Goal: Transaction & Acquisition: Purchase product/service

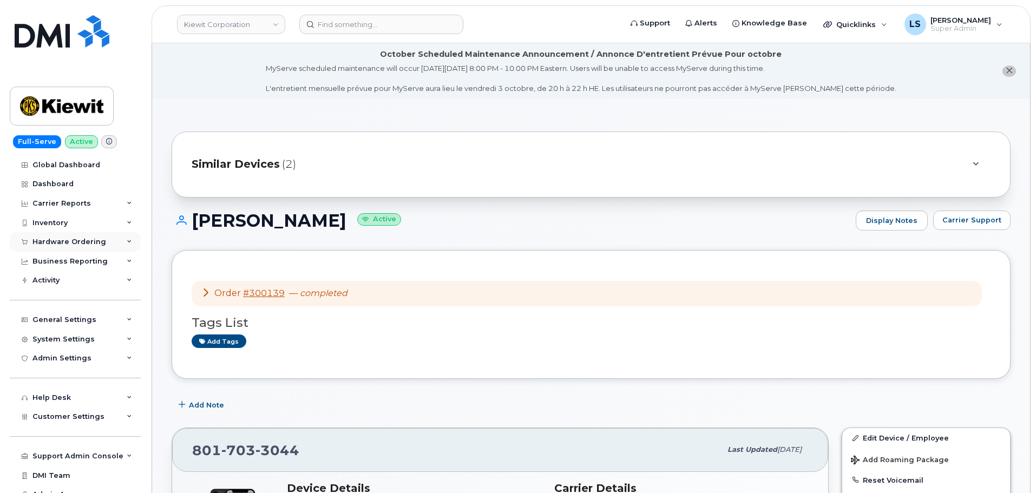
scroll to position [162, 0]
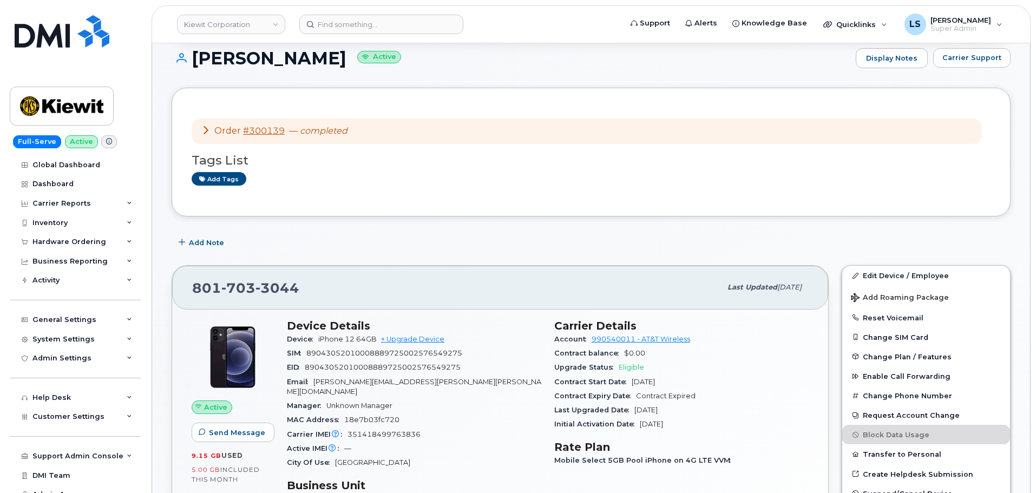
drag, startPoint x: 97, startPoint y: 241, endPoint x: 83, endPoint y: 260, distance: 22.8
click at [94, 239] on div "Hardware Ordering" at bounding box center [69, 242] width 74 height 9
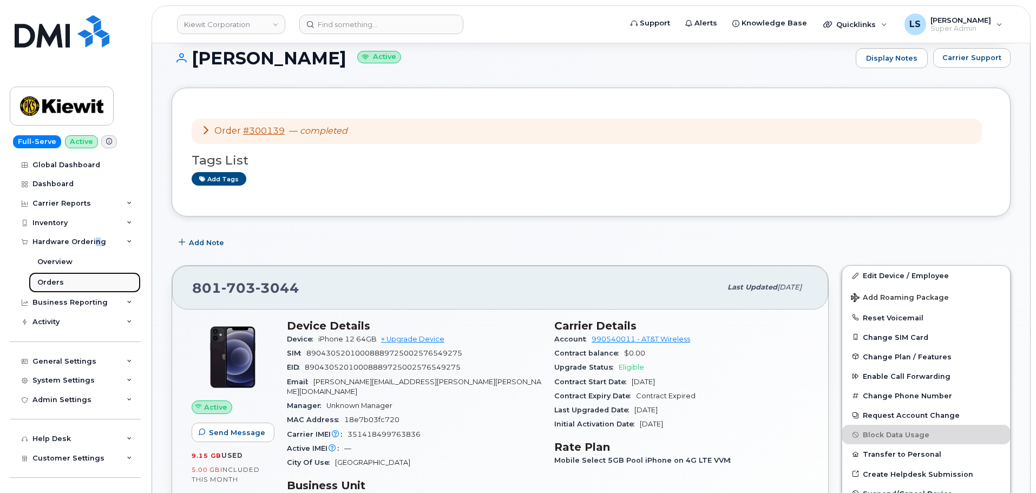
click at [73, 281] on link "Orders" at bounding box center [85, 282] width 112 height 21
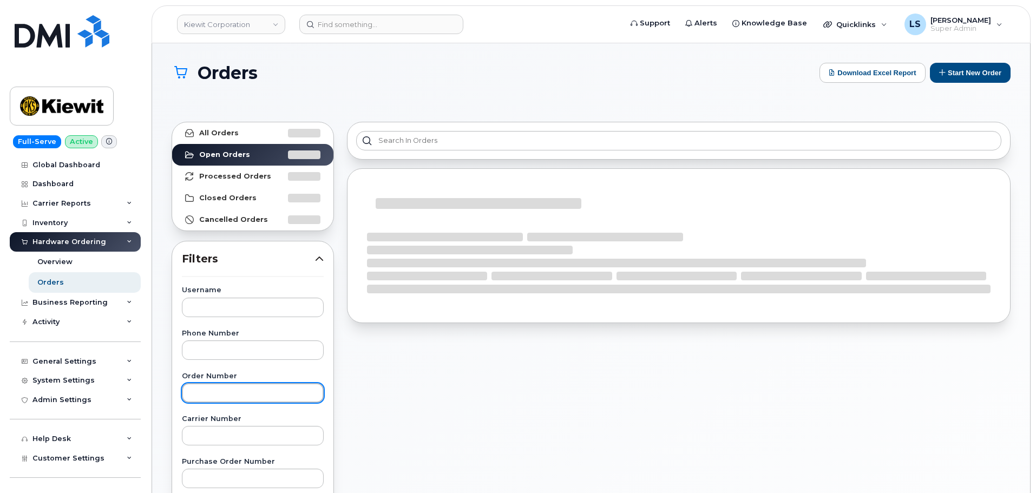
click at [221, 394] on input "text" at bounding box center [253, 392] width 142 height 19
paste input "No301528"
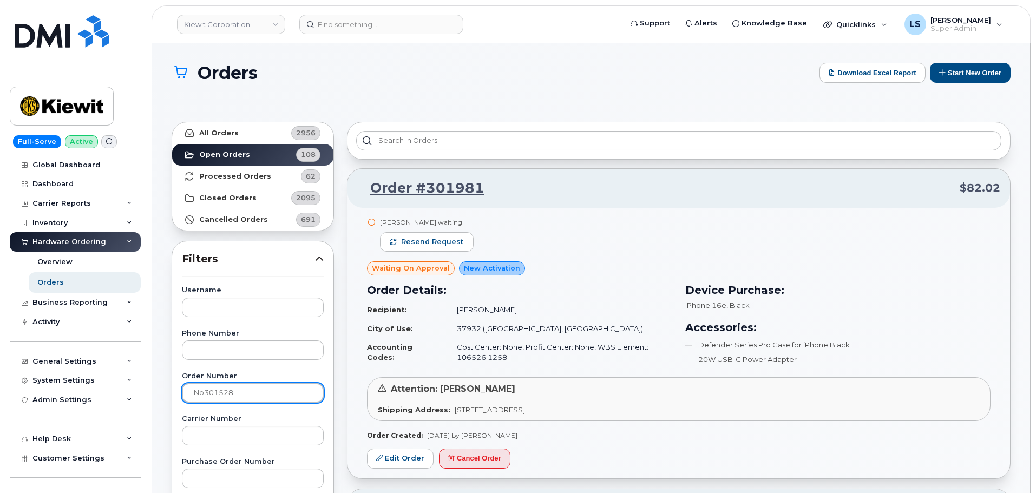
drag, startPoint x: 203, startPoint y: 391, endPoint x: 172, endPoint y: 387, distance: 32.2
type input "301528"
click at [268, 129] on link "All Orders 2956" at bounding box center [252, 133] width 161 height 22
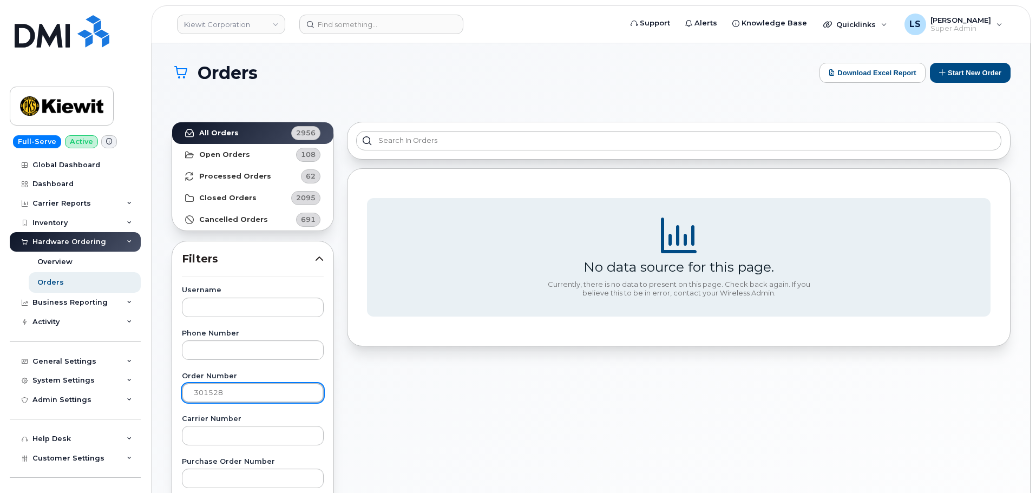
click at [238, 387] on input "301528" at bounding box center [253, 392] width 142 height 19
click at [194, 394] on input "301528" at bounding box center [253, 392] width 142 height 19
click at [254, 155] on link "Open Orders 108" at bounding box center [252, 155] width 161 height 22
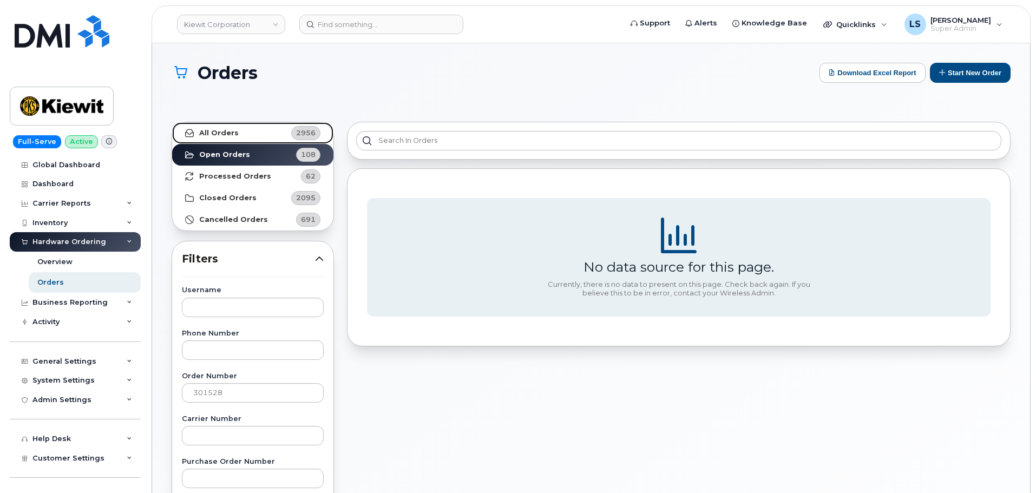
click at [255, 131] on link "All Orders 2956" at bounding box center [252, 133] width 161 height 22
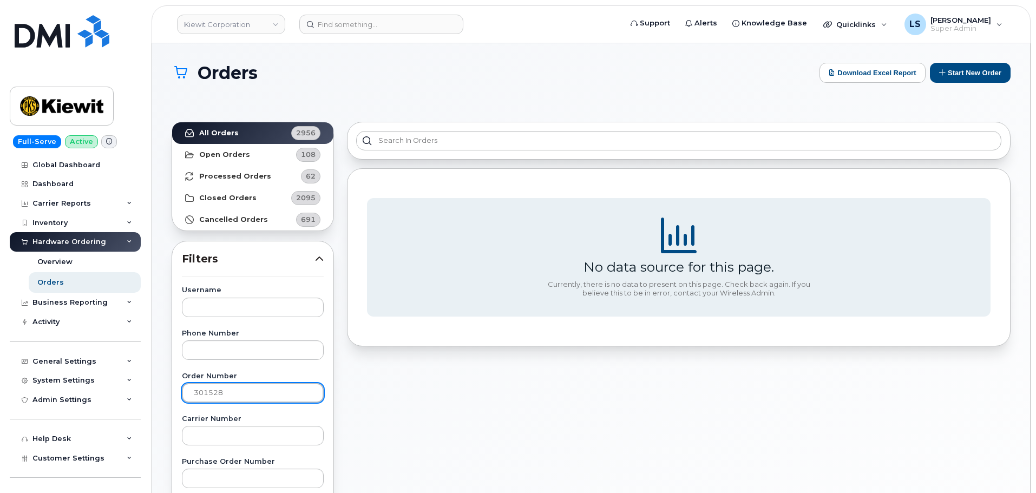
drag, startPoint x: 242, startPoint y: 397, endPoint x: 57, endPoint y: 350, distance: 190.4
click at [152, 347] on div "Kiewit Corporation Support Alerts Knowledge Base Quicklinks Suspend / Cancel De…" at bounding box center [591, 465] width 878 height 845
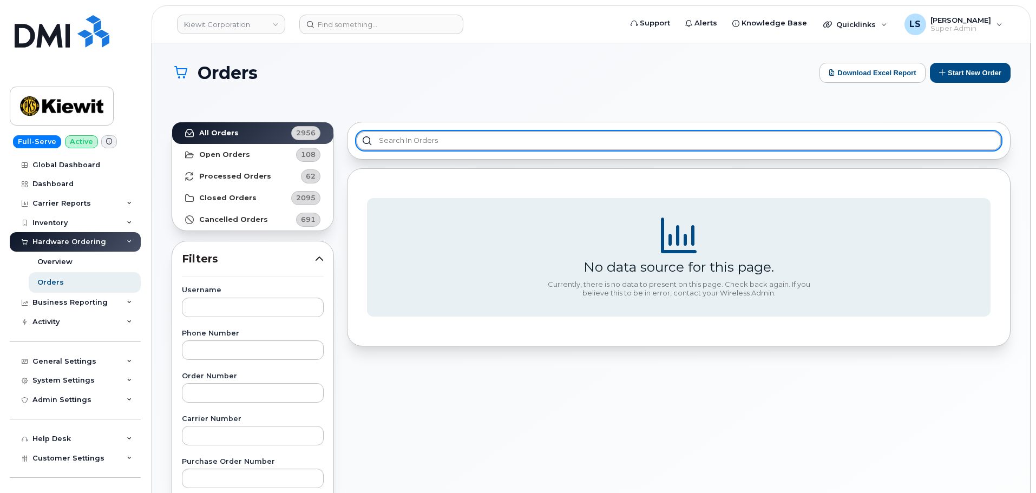
click at [399, 134] on input "text" at bounding box center [678, 140] width 645 height 19
paste input "301528"
type input "301528"
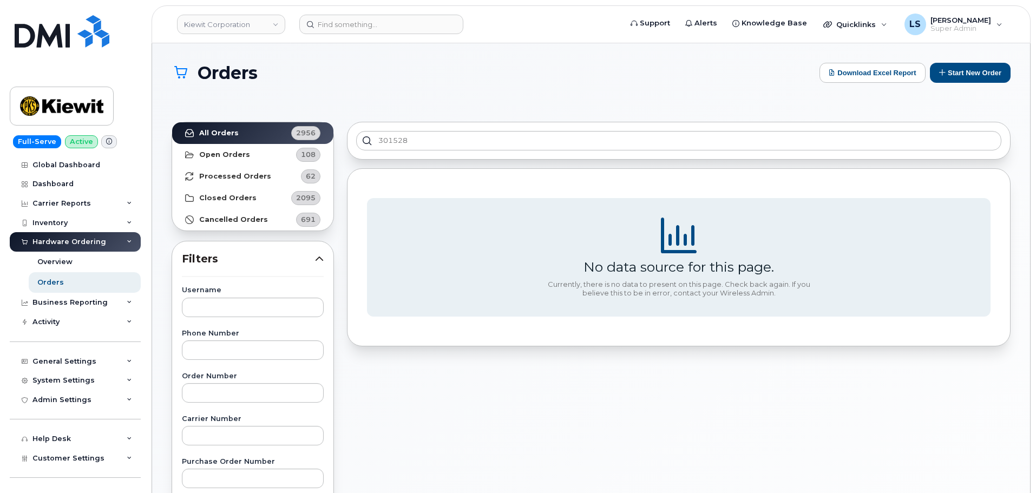
drag, startPoint x: 452, startPoint y: 82, endPoint x: 430, endPoint y: 93, distance: 24.0
click at [447, 83] on div "Orders Download Excel Report Start New Order" at bounding box center [591, 83] width 839 height 40
click at [220, 155] on strong "Open Orders" at bounding box center [224, 154] width 51 height 9
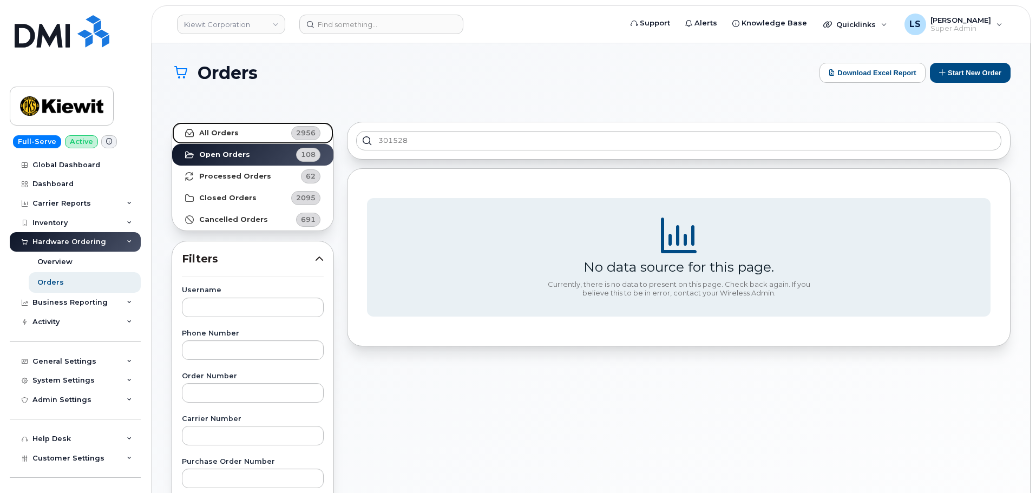
click at [234, 135] on strong "All Orders" at bounding box center [219, 133] width 40 height 9
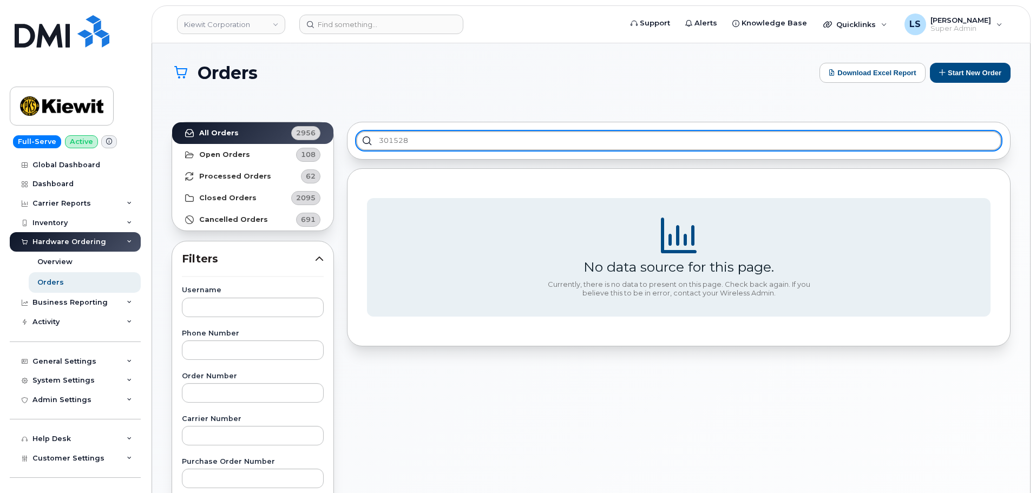
click at [386, 143] on input "301528" at bounding box center [678, 140] width 645 height 19
click at [391, 143] on input "301528" at bounding box center [678, 140] width 645 height 19
click at [391, 139] on input "301528" at bounding box center [678, 140] width 645 height 19
drag, startPoint x: 354, startPoint y: 157, endPoint x: 385, endPoint y: 220, distance: 70.4
click at [360, 180] on div "301528 No data source for this page. Currently, there is no data to present on …" at bounding box center [678, 495] width 676 height 760
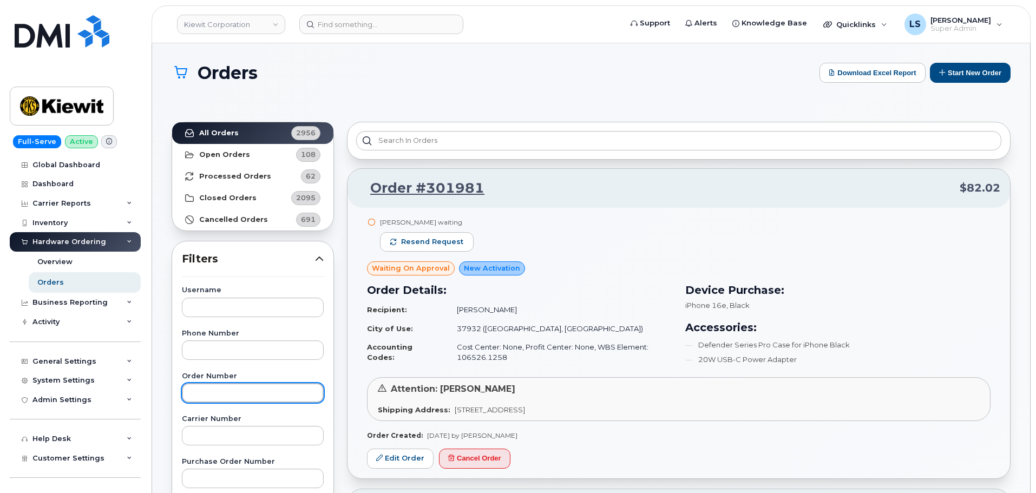
click at [270, 394] on input "text" at bounding box center [253, 392] width 142 height 19
paste input "301528"
type input "301528"
click at [248, 396] on input "301528" at bounding box center [253, 392] width 142 height 19
click at [245, 395] on input "301528" at bounding box center [253, 392] width 142 height 19
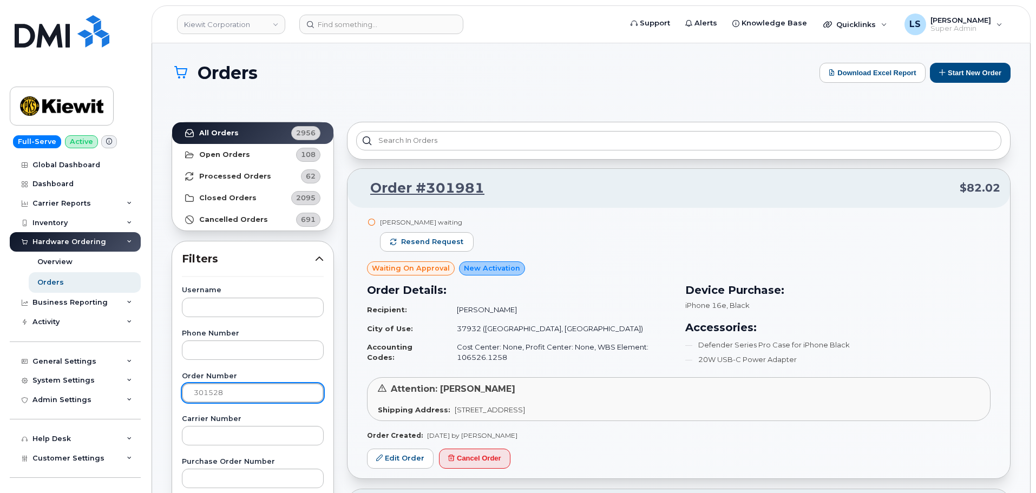
drag, startPoint x: 246, startPoint y: 392, endPoint x: 166, endPoint y: 392, distance: 80.1
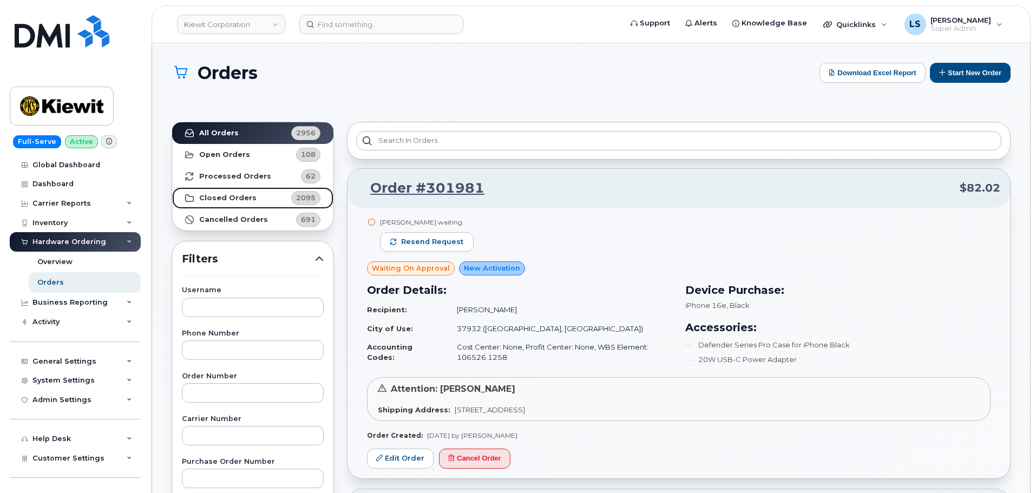
click at [215, 190] on link "Closed Orders 2095" at bounding box center [252, 198] width 161 height 22
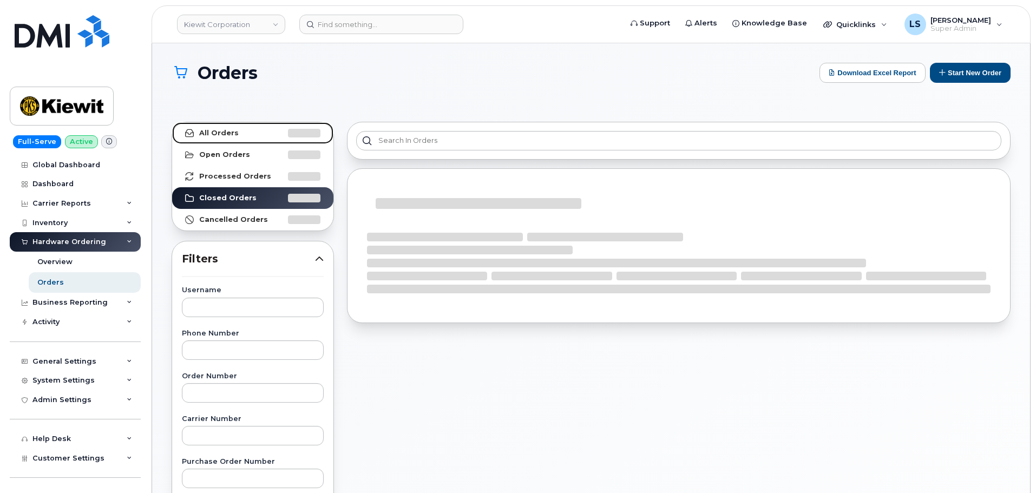
click at [213, 131] on strong "All Orders" at bounding box center [219, 133] width 40 height 9
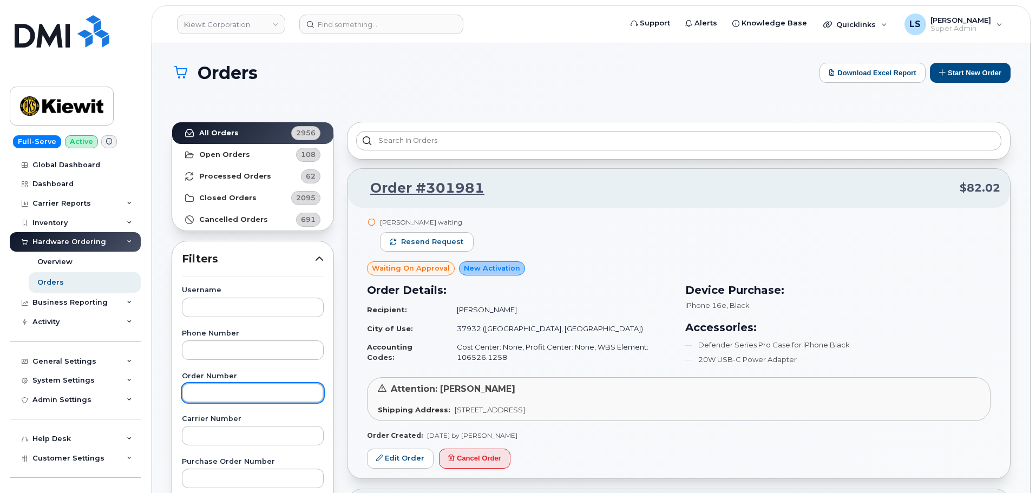
click at [238, 401] on input "text" at bounding box center [253, 392] width 142 height 19
paste input "301528"
type input "301528"
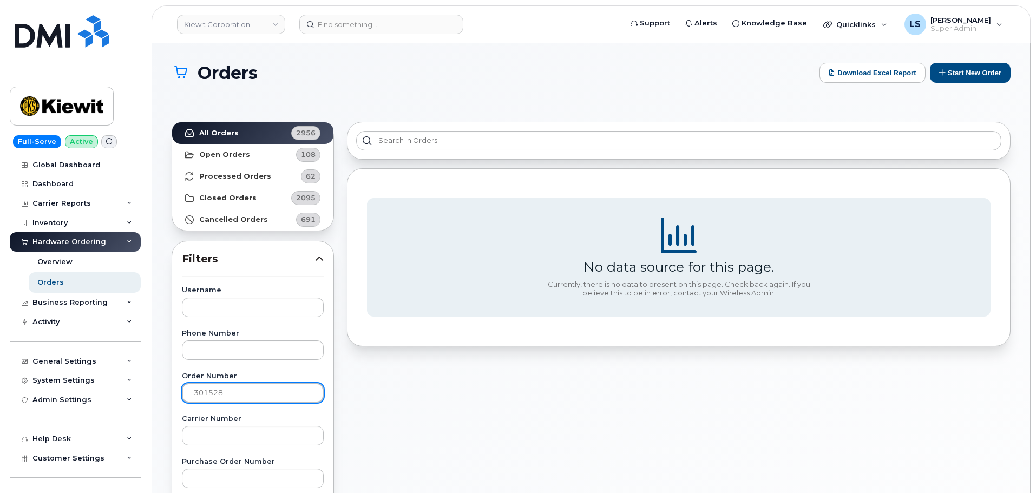
drag, startPoint x: 256, startPoint y: 392, endPoint x: 8, endPoint y: 369, distance: 250.0
click at [152, 369] on div "Kiewit Corporation Support Alerts Knowledge Base Quicklinks Suspend / Cancel De…" at bounding box center [591, 465] width 878 height 845
click at [366, 410] on div "No data source for this page. Currently, there is no data to present on this pa…" at bounding box center [678, 495] width 676 height 760
click at [254, 308] on input "text" at bounding box center [253, 307] width 142 height 19
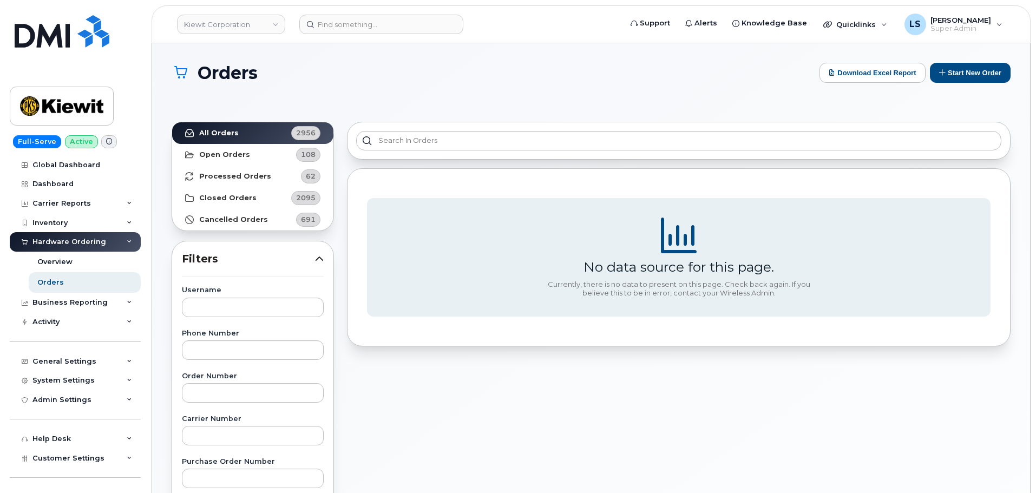
drag, startPoint x: 207, startPoint y: 394, endPoint x: 218, endPoint y: 403, distance: 14.6
click at [206, 394] on input "text" at bounding box center [253, 392] width 142 height 19
click at [681, 267] on div "No data source for this page." at bounding box center [678, 267] width 190 height 16
click at [680, 268] on div "No data source for this page." at bounding box center [678, 267] width 190 height 16
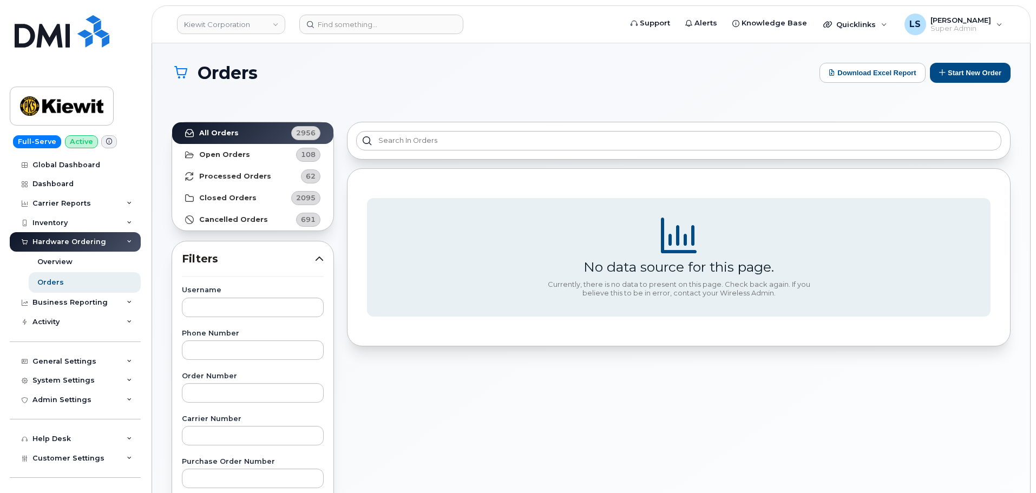
click at [663, 293] on div "Currently, there is no data to present on this page. Check back again. If you b…" at bounding box center [678, 288] width 271 height 17
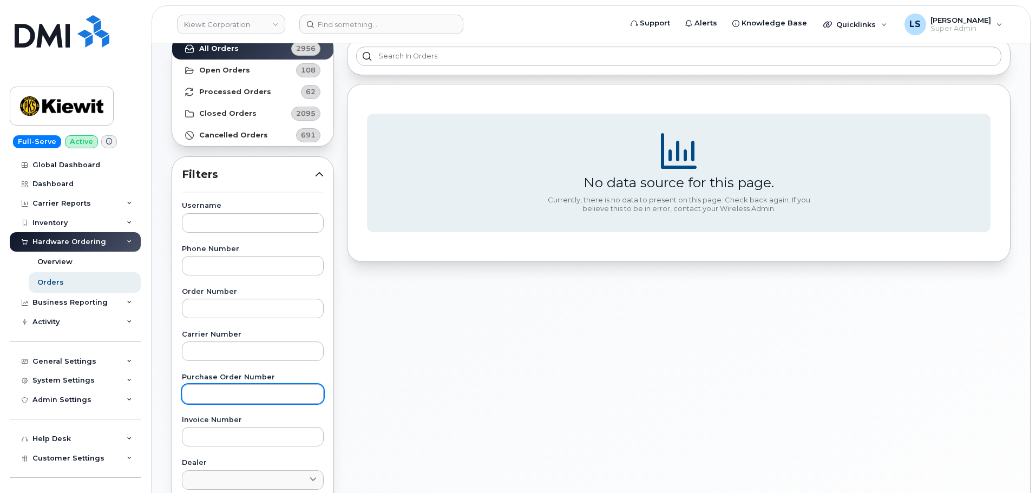
scroll to position [108, 0]
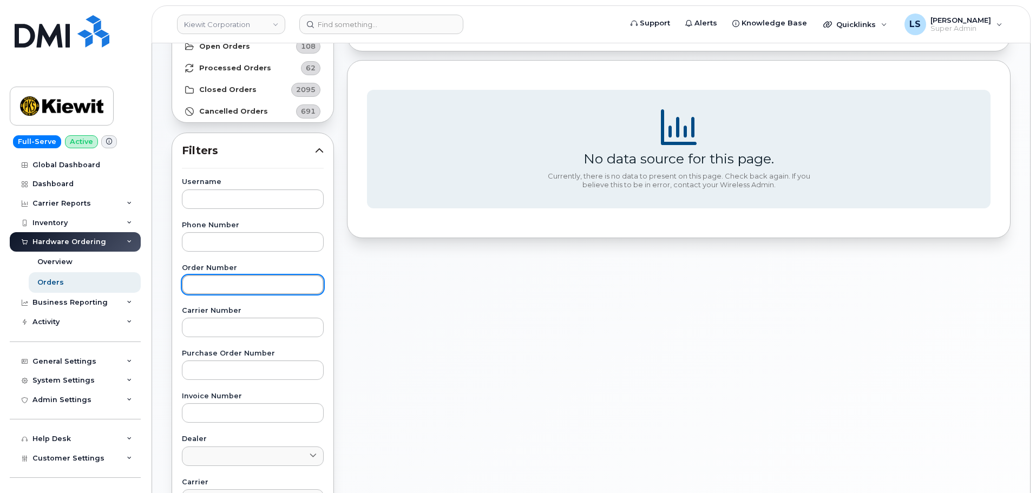
click at [220, 275] on input "text" at bounding box center [253, 284] width 142 height 19
paste input "301528"
type input "301528"
drag, startPoint x: 365, startPoint y: 299, endPoint x: 365, endPoint y: 309, distance: 9.8
click at [366, 305] on div "No data source for this page. Currently, there is no data to present on this pa…" at bounding box center [678, 387] width 676 height 760
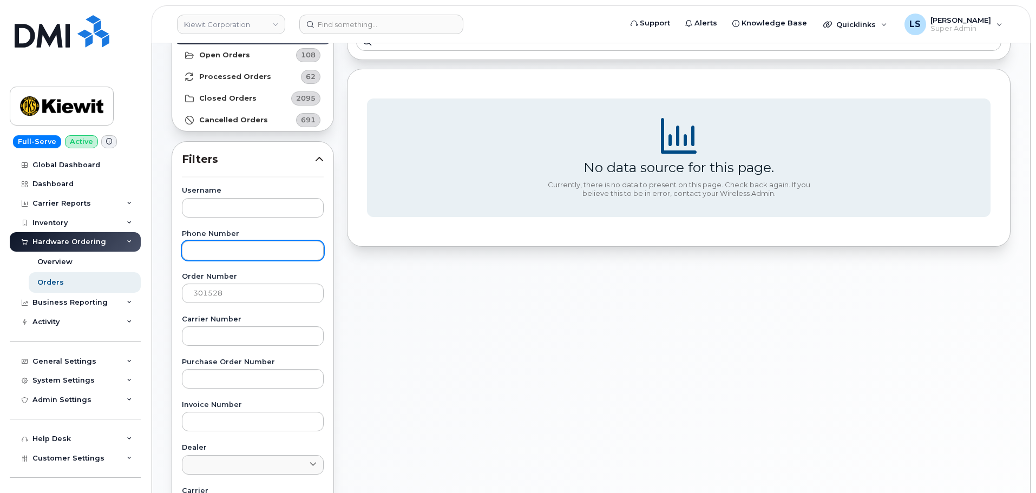
scroll to position [0, 0]
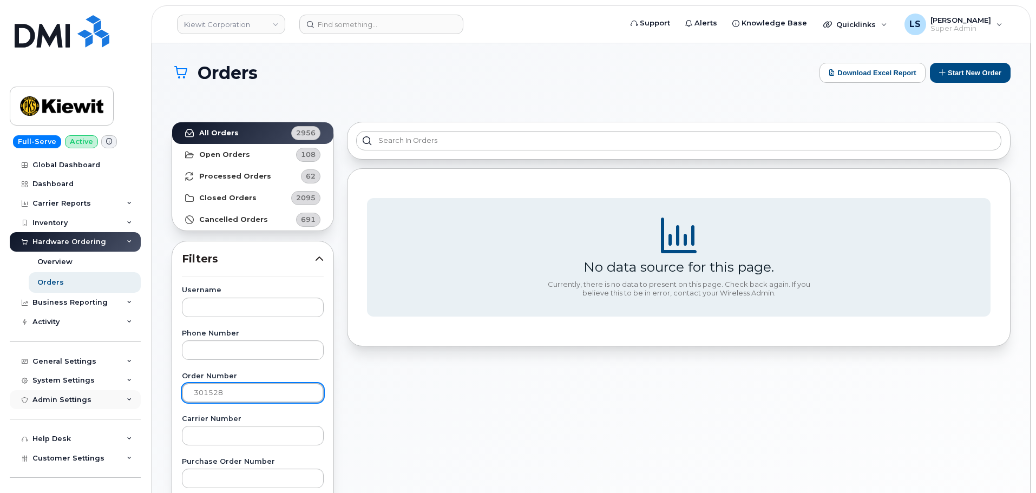
drag, startPoint x: 233, startPoint y: 392, endPoint x: 41, endPoint y: 392, distance: 191.5
click at [152, 389] on div "Kiewit Corporation Support Alerts Knowledge Base Quicklinks Suspend / Cancel De…" at bounding box center [591, 465] width 878 height 845
drag, startPoint x: 394, startPoint y: 423, endPoint x: 341, endPoint y: 410, distance: 54.5
click at [389, 421] on div "No data source for this page. Currently, there is no data to present on this pa…" at bounding box center [678, 495] width 676 height 760
drag, startPoint x: 555, startPoint y: 123, endPoint x: 516, endPoint y: 116, distance: 39.6
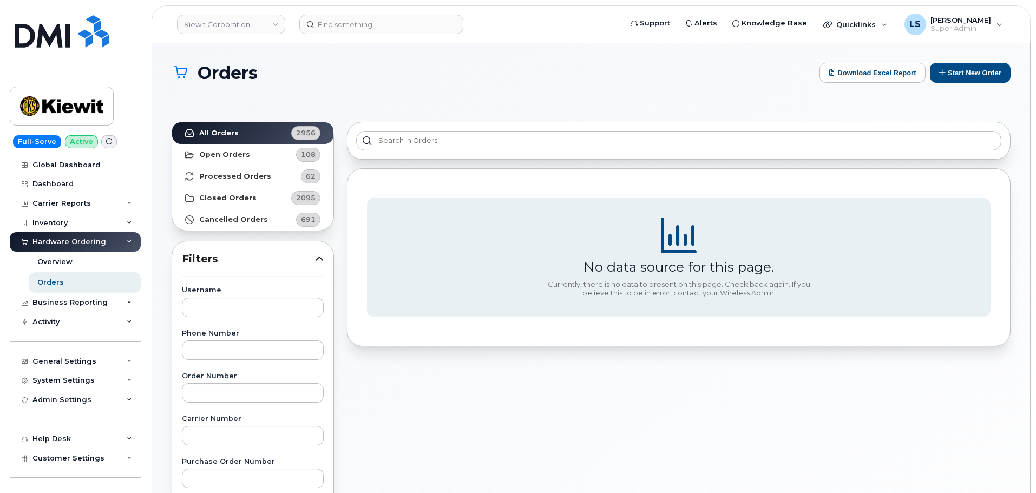
click at [554, 123] on div at bounding box center [678, 141] width 663 height 38
drag, startPoint x: 364, startPoint y: 24, endPoint x: 358, endPoint y: 21, distance: 6.0
click at [362, 23] on input at bounding box center [381, 24] width 164 height 19
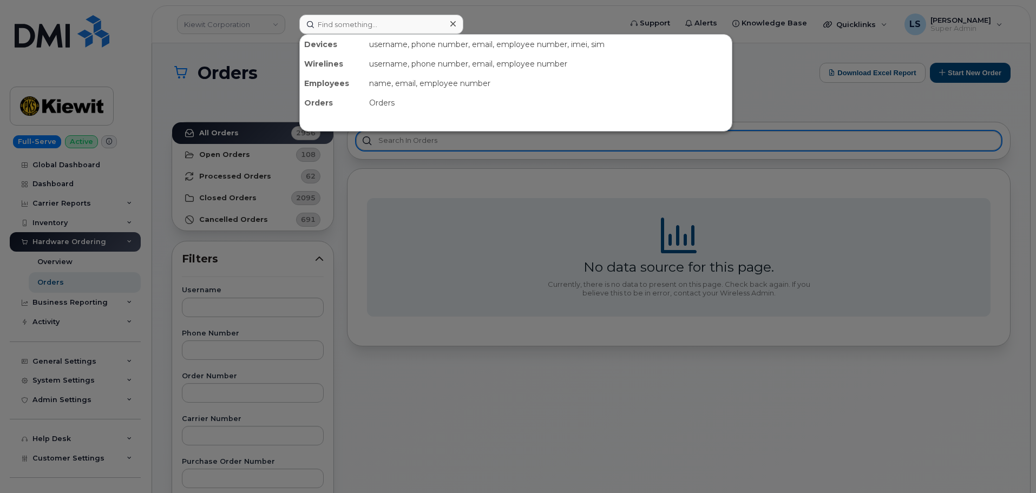
click at [872, 138] on div at bounding box center [518, 246] width 1036 height 493
click at [352, 27] on input at bounding box center [381, 24] width 164 height 19
click at [818, 92] on div at bounding box center [518, 246] width 1036 height 493
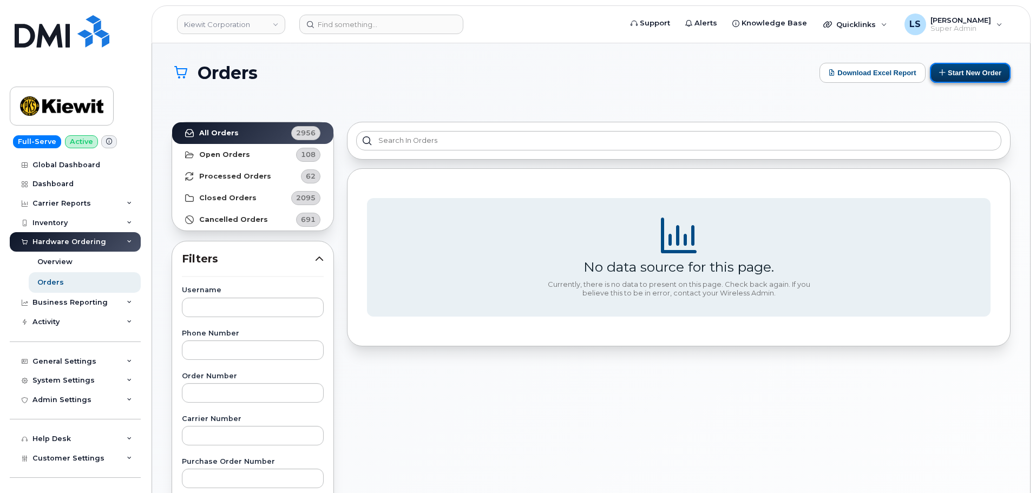
click at [940, 68] on button "Start New Order" at bounding box center [970, 73] width 81 height 20
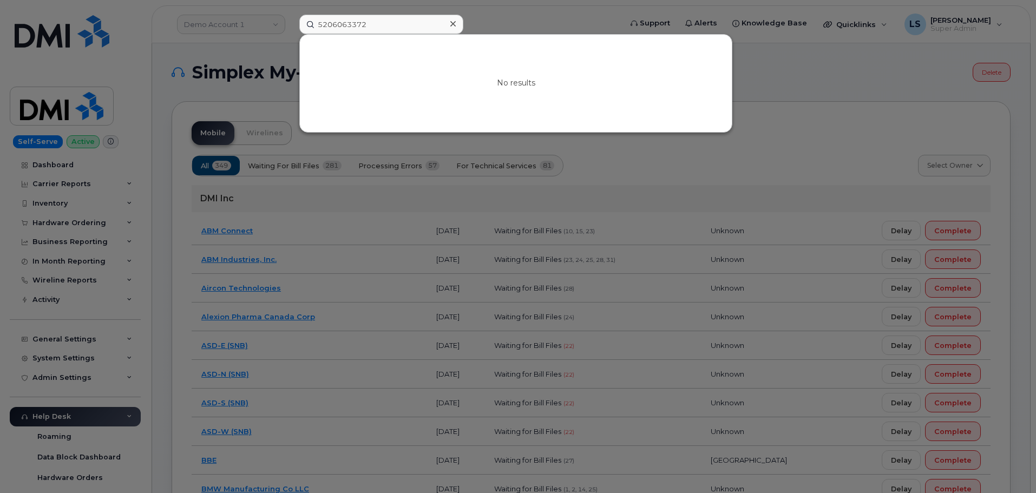
drag, startPoint x: 375, startPoint y: 22, endPoint x: 220, endPoint y: 18, distance: 154.8
click at [291, 17] on div "5206063372 No results" at bounding box center [457, 24] width 332 height 19
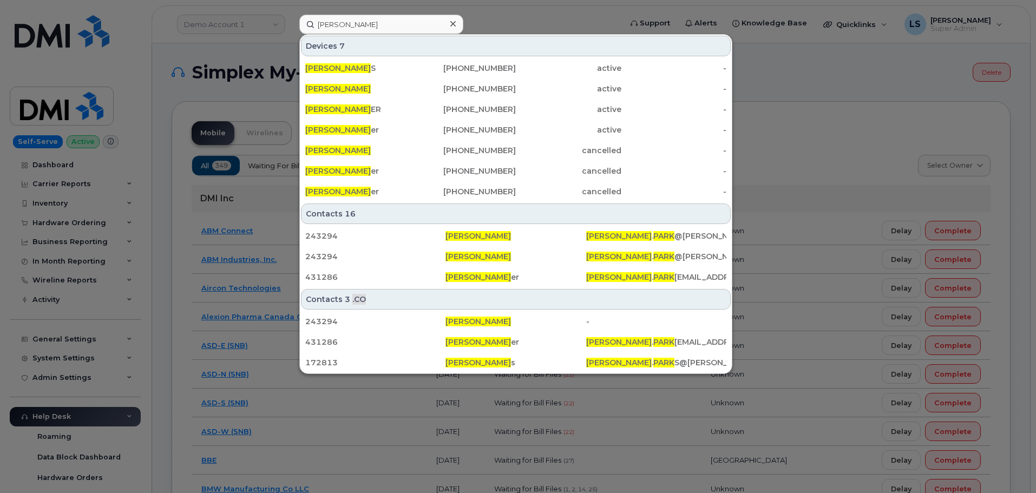
type input "Matthew Park"
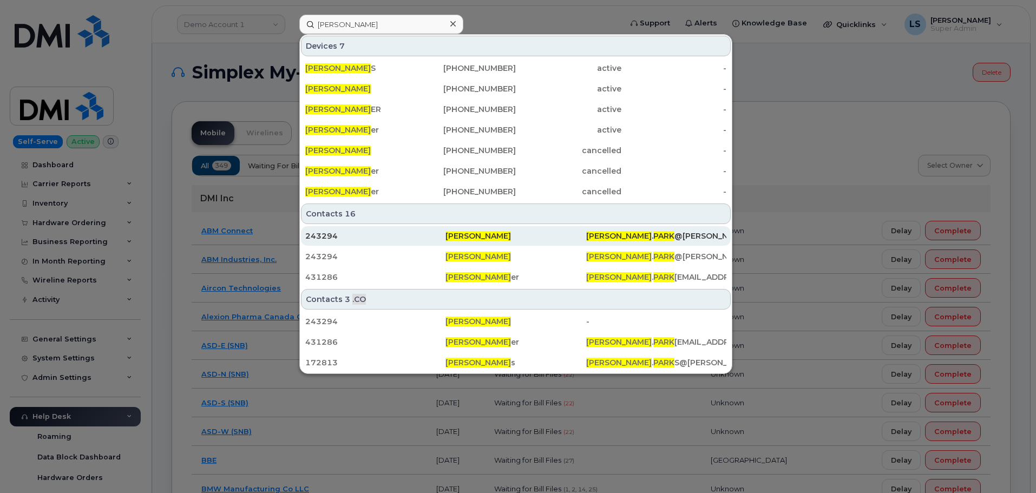
drag, startPoint x: 419, startPoint y: 237, endPoint x: 417, endPoint y: 242, distance: 5.6
click at [419, 237] on div "243294" at bounding box center [375, 236] width 140 height 11
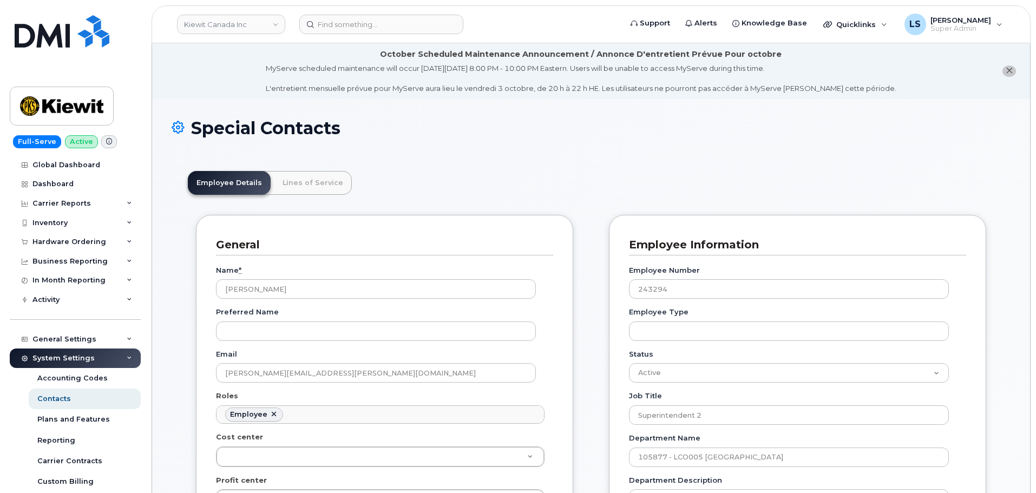
scroll to position [37, 0]
click at [309, 183] on link "Lines of Service" at bounding box center [313, 183] width 78 height 24
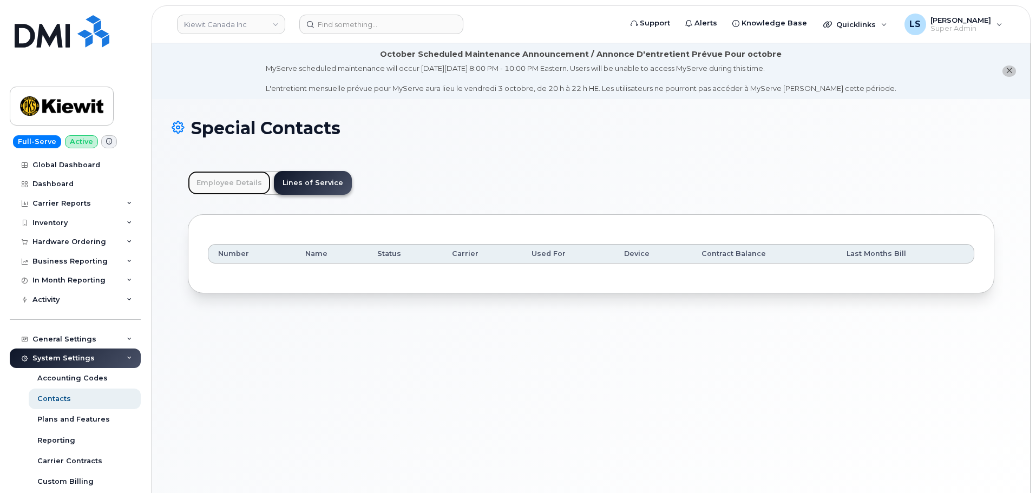
click at [224, 185] on link "Employee Details" at bounding box center [229, 183] width 83 height 24
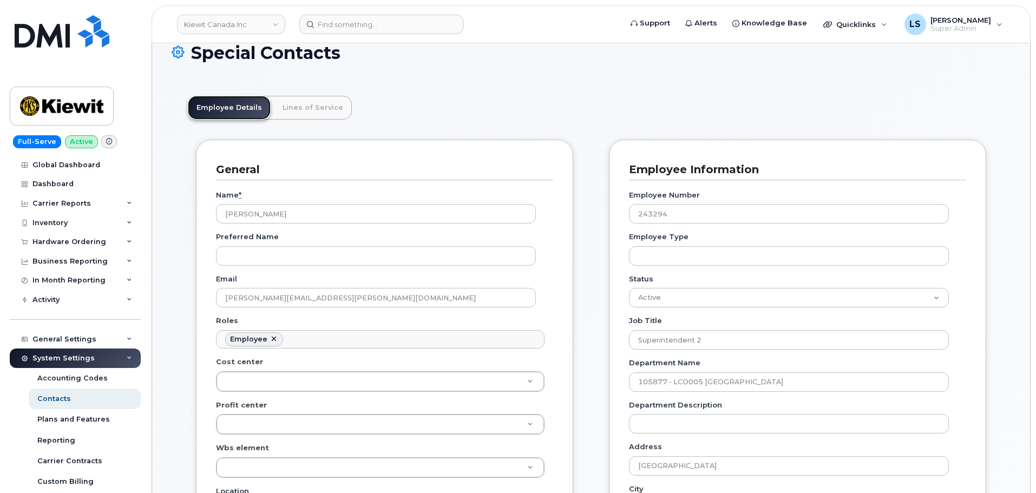
scroll to position [0, 0]
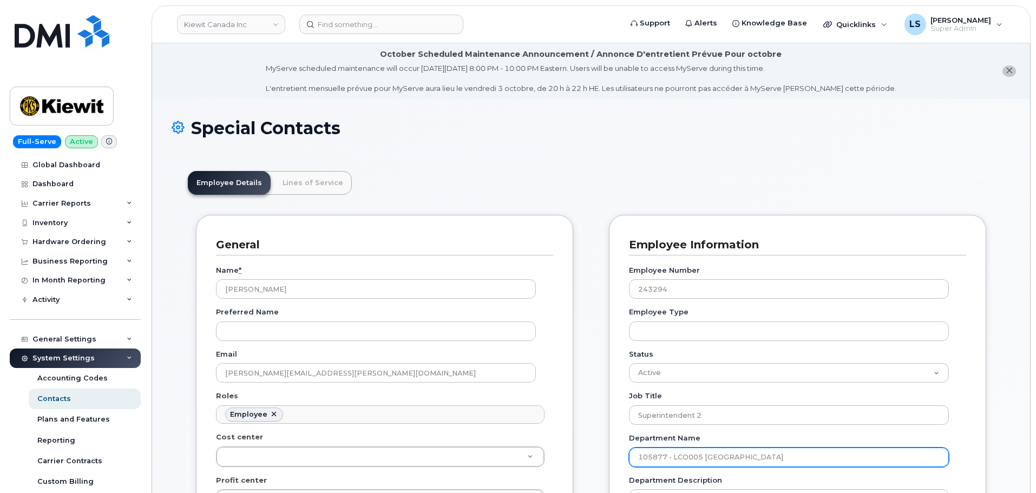
drag, startPoint x: 933, startPoint y: 480, endPoint x: 934, endPoint y: 487, distance: 7.1
click at [519, 175] on header "Employee Details Lines of Service" at bounding box center [591, 183] width 806 height 24
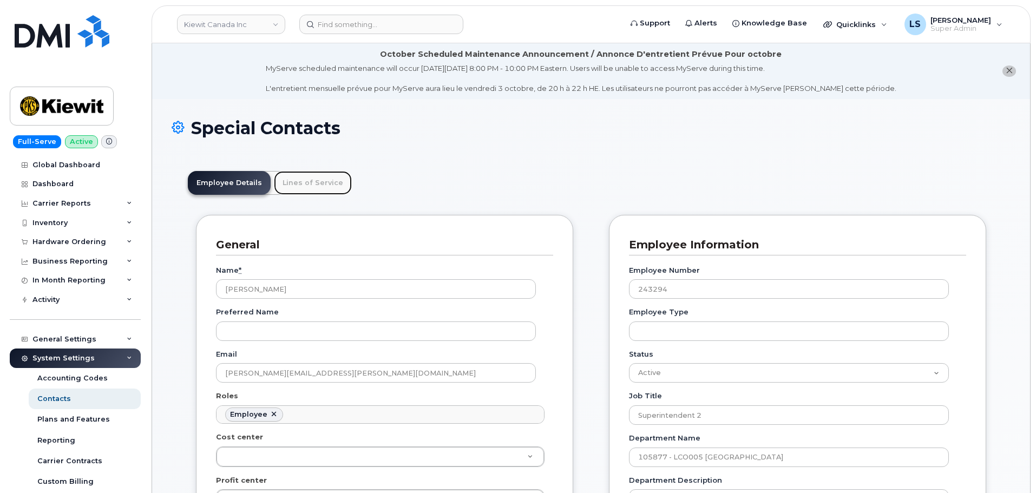
click at [310, 188] on link "Lines of Service" at bounding box center [313, 183] width 78 height 24
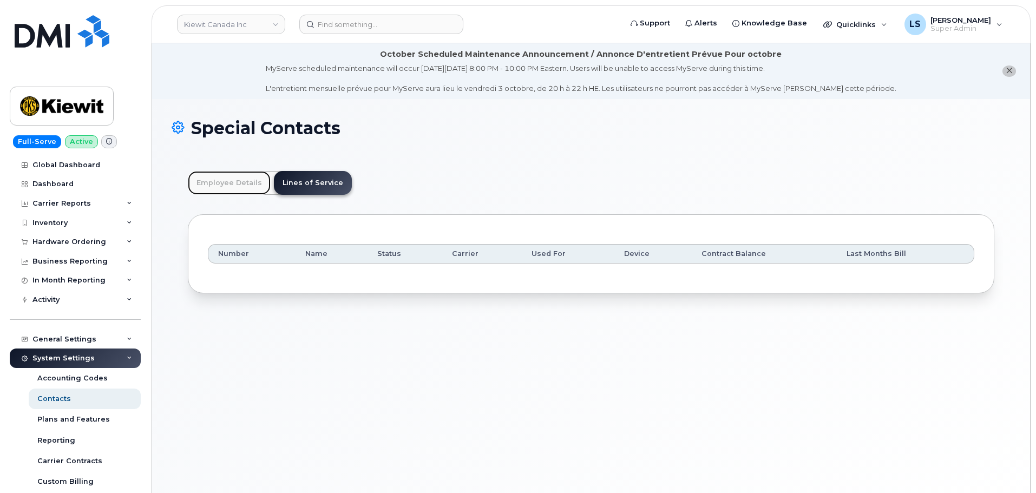
click at [231, 189] on link "Employee Details" at bounding box center [229, 183] width 83 height 24
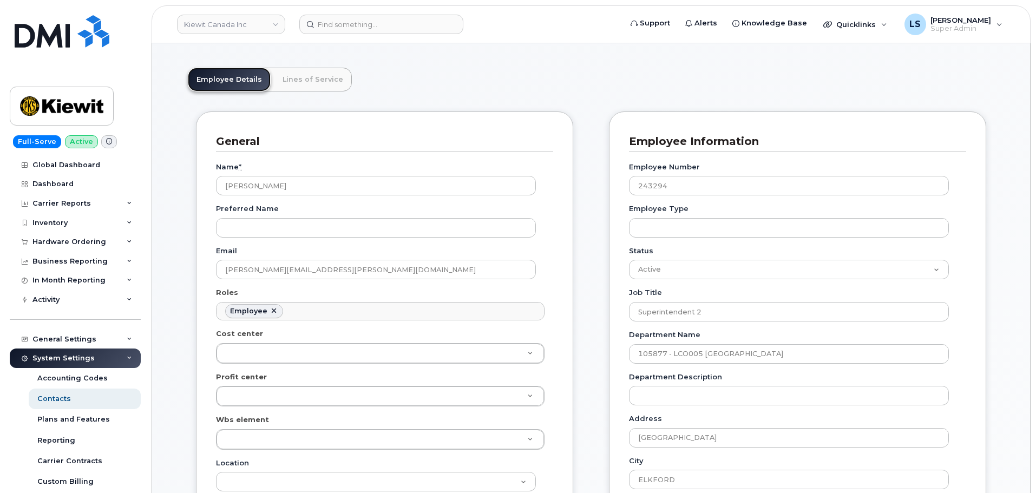
scroll to position [162, 0]
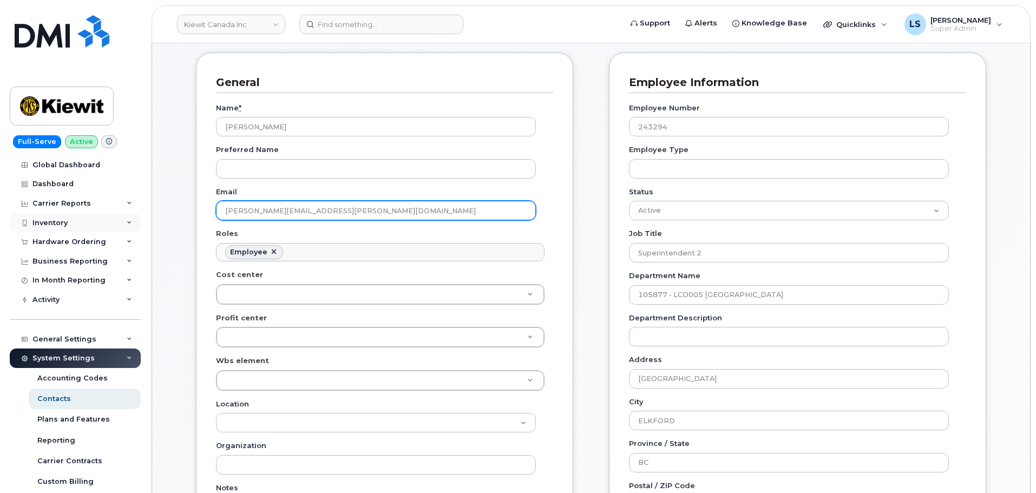
drag, startPoint x: 348, startPoint y: 213, endPoint x: 57, endPoint y: 220, distance: 291.2
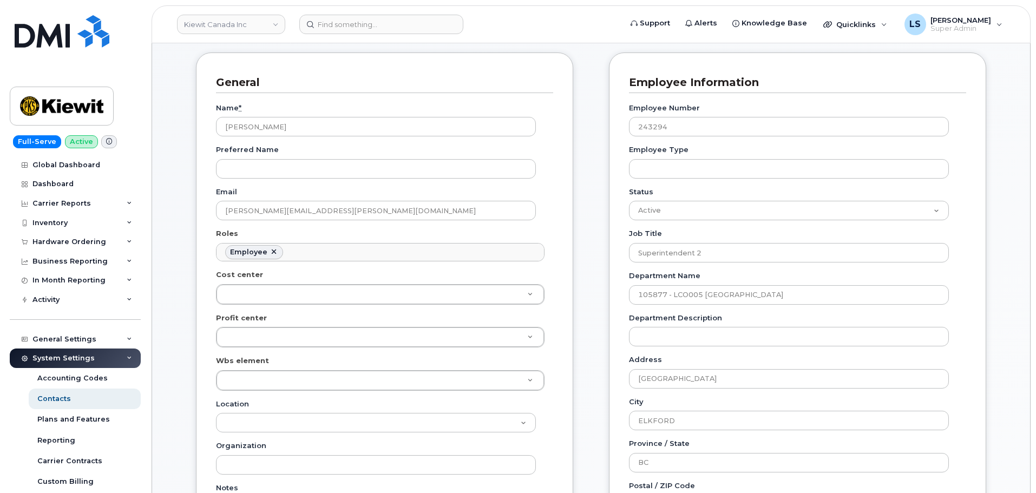
click at [501, 70] on div "General Name * Matthew Park Preferred Name Email MATTHEW.PARK@KIEWIT.COM Roles …" at bounding box center [384, 348] width 377 height 593
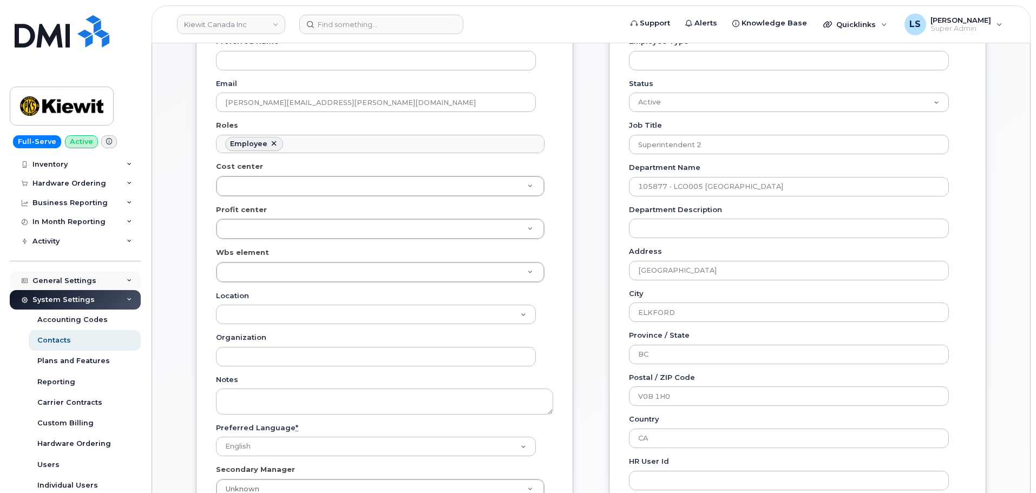
scroll to position [0, 0]
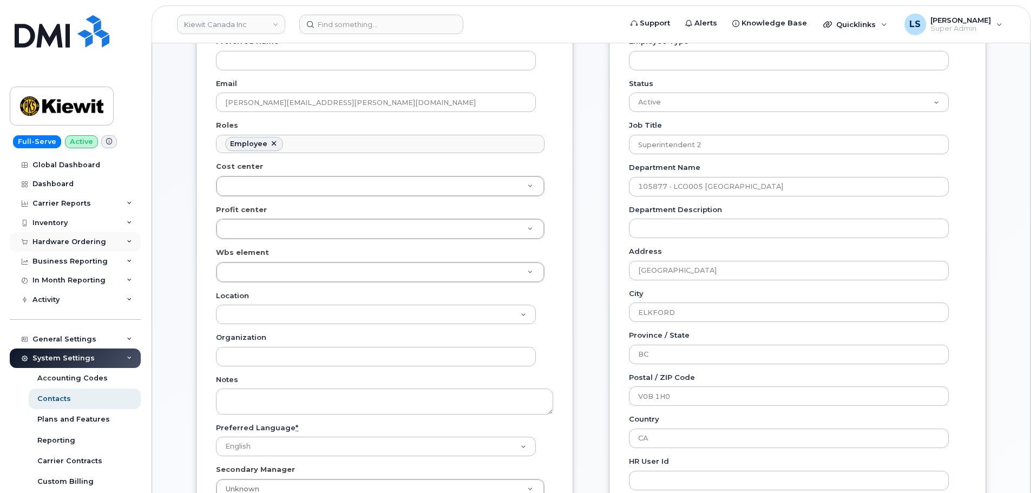
click at [77, 239] on div "Hardware Ordering" at bounding box center [69, 242] width 74 height 9
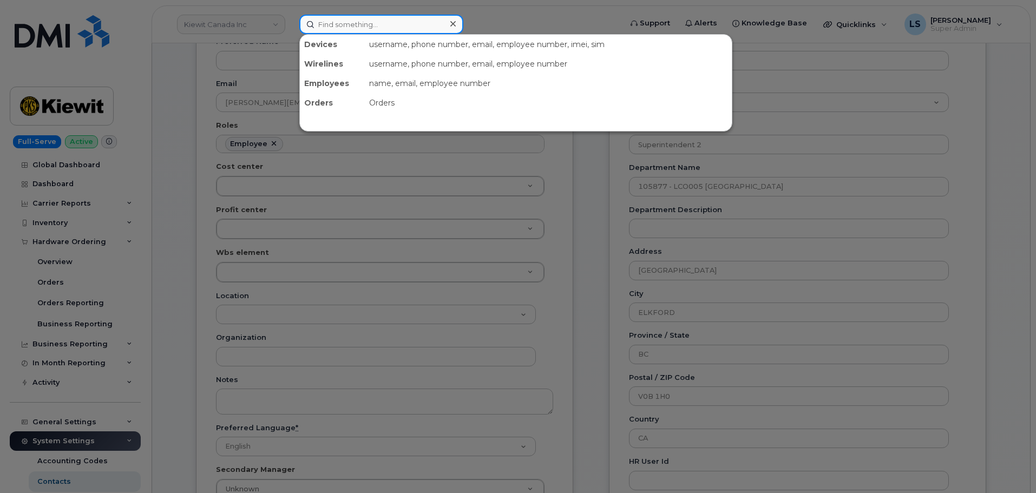
click at [368, 18] on input at bounding box center [381, 24] width 164 height 19
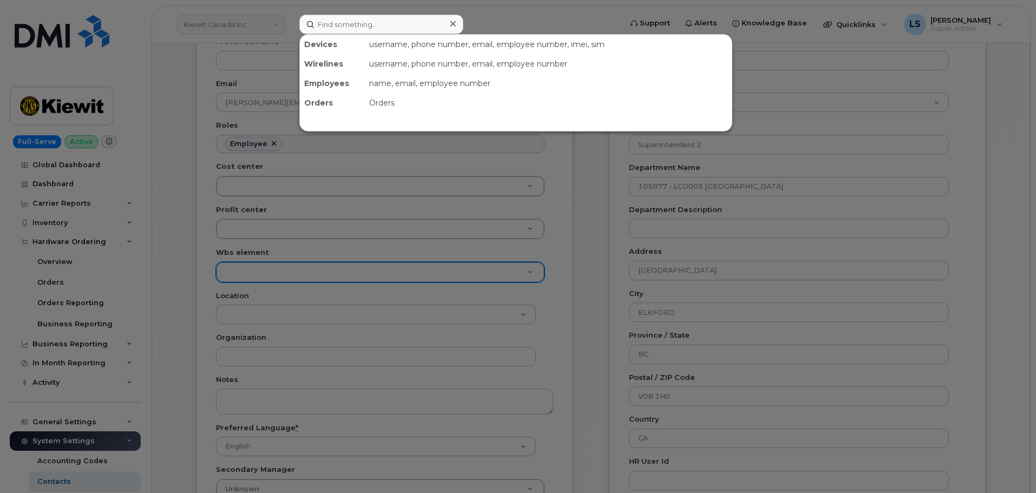
drag, startPoint x: 315, startPoint y: 228, endPoint x: 508, endPoint y: 267, distance: 197.1
click at [311, 229] on div at bounding box center [518, 246] width 1036 height 493
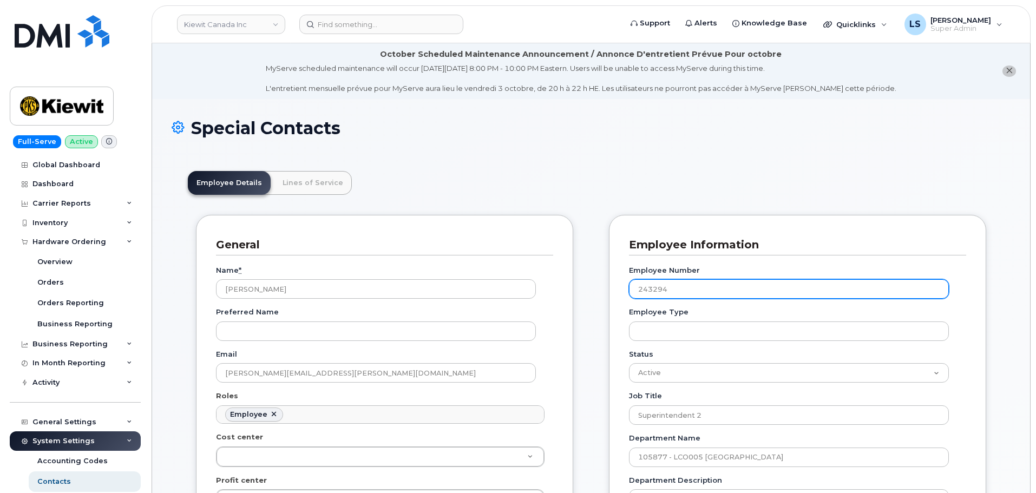
drag, startPoint x: 703, startPoint y: 289, endPoint x: 442, endPoint y: 269, distance: 262.7
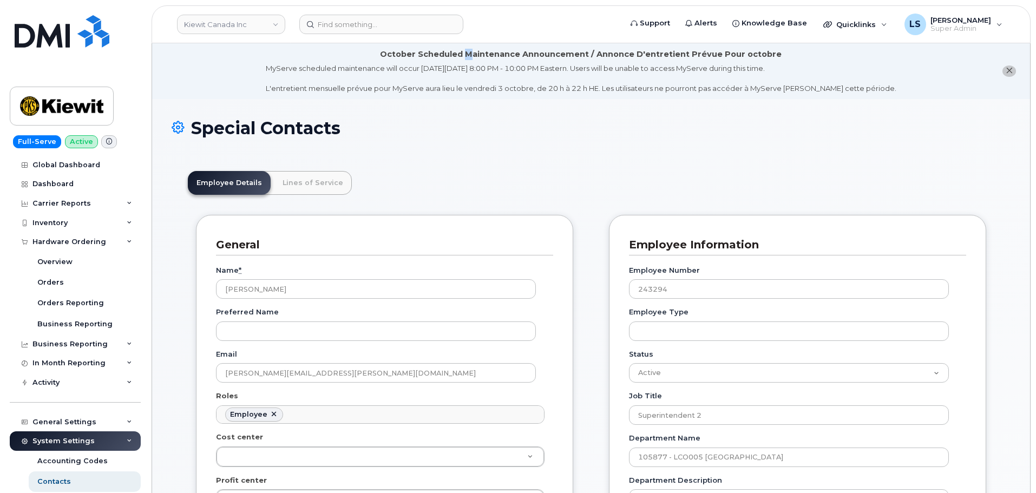
click at [471, 61] on div "October Scheduled Maintenance Announcement / Annonce D'entretient Prévue Pour o…" at bounding box center [581, 71] width 630 height 45
click at [301, 181] on link "Lines of Service" at bounding box center [313, 183] width 78 height 24
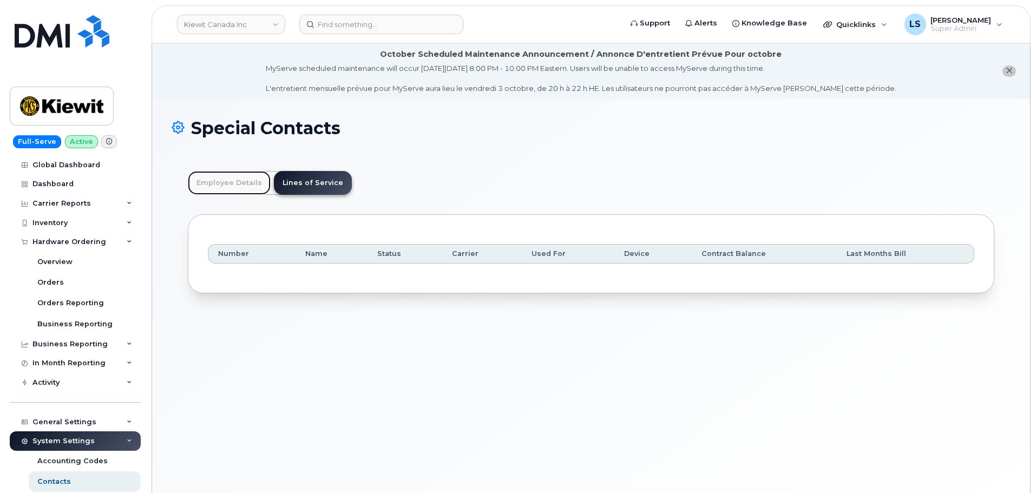
click at [240, 189] on link "Employee Details" at bounding box center [229, 183] width 83 height 24
